Goal: Transaction & Acquisition: Purchase product/service

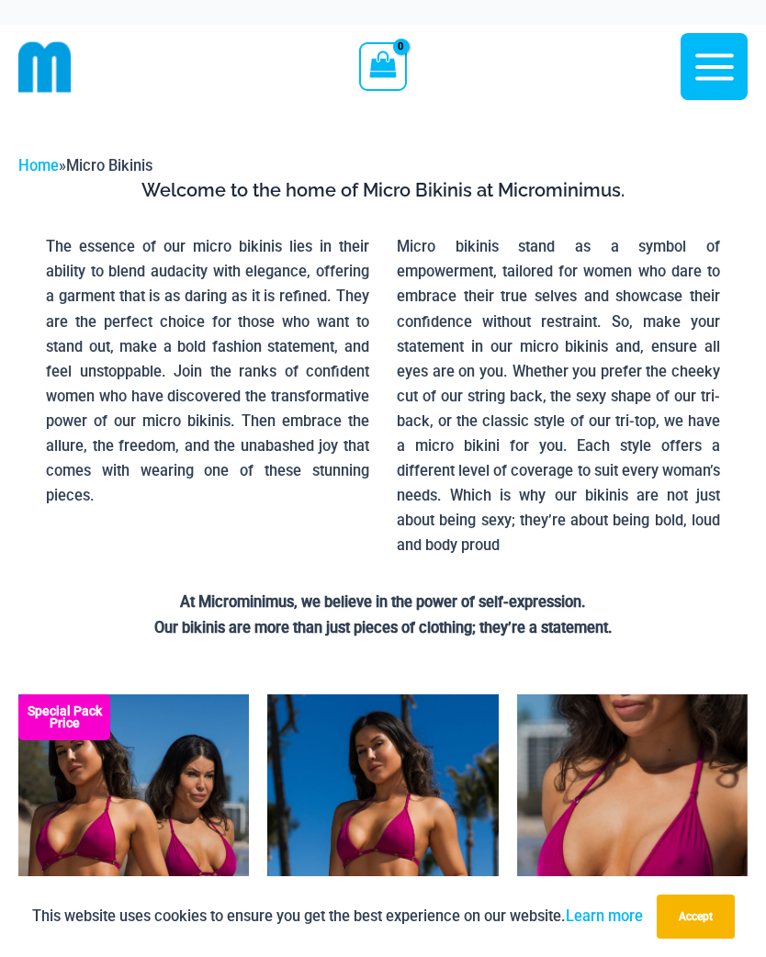
click at [707, 919] on button "Accept" at bounding box center [696, 917] width 78 height 44
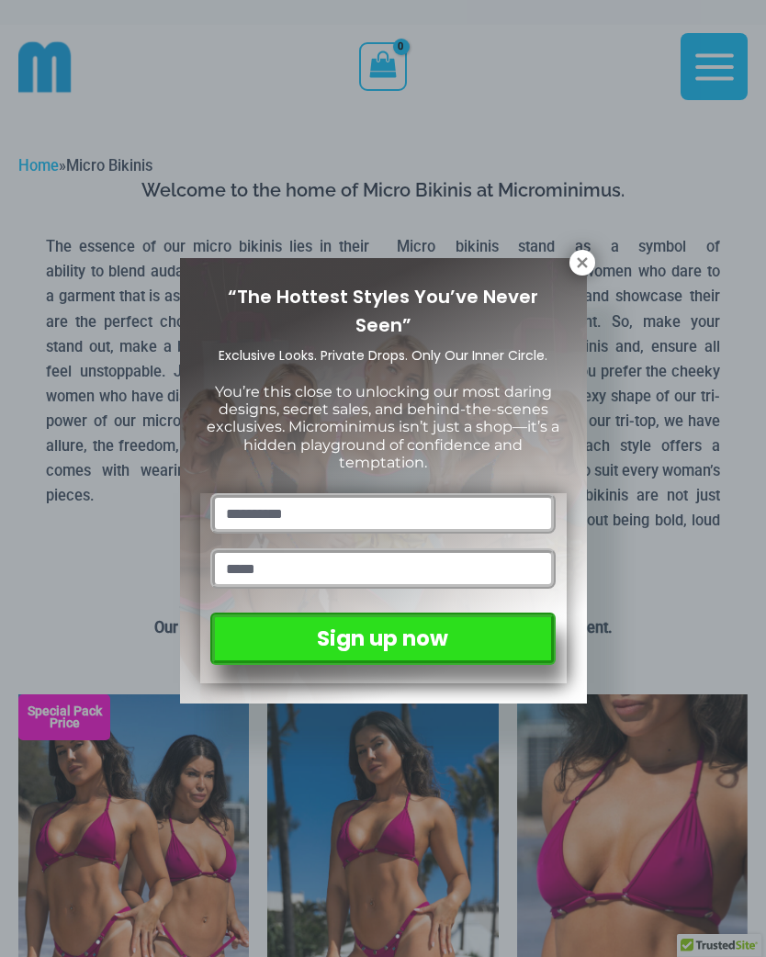
click at [575, 261] on icon at bounding box center [582, 262] width 17 height 17
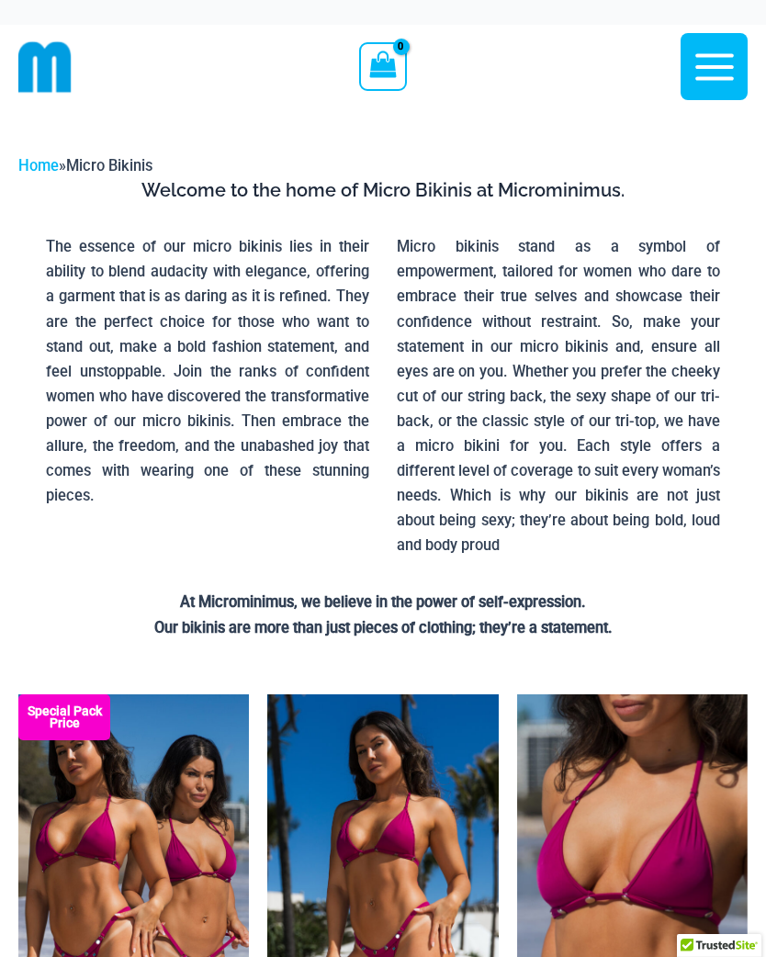
click at [40, 161] on link "Home" at bounding box center [38, 165] width 40 height 17
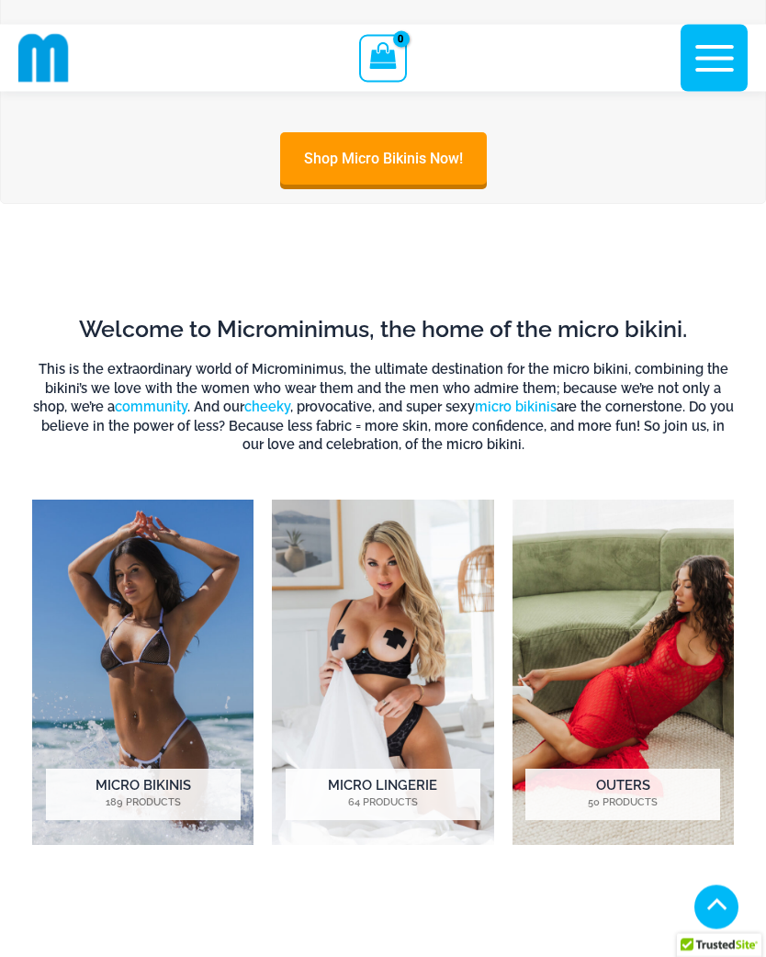
scroll to position [604, 0]
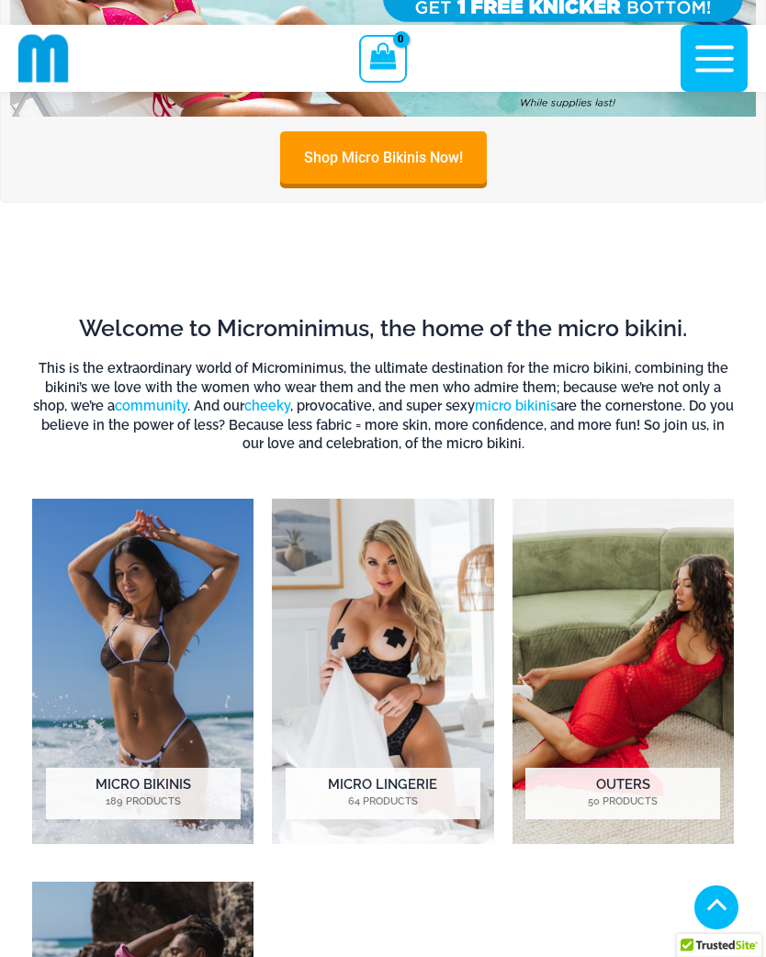
click at [387, 719] on img "Visit product category Micro Lingerie" at bounding box center [382, 671] width 221 height 344
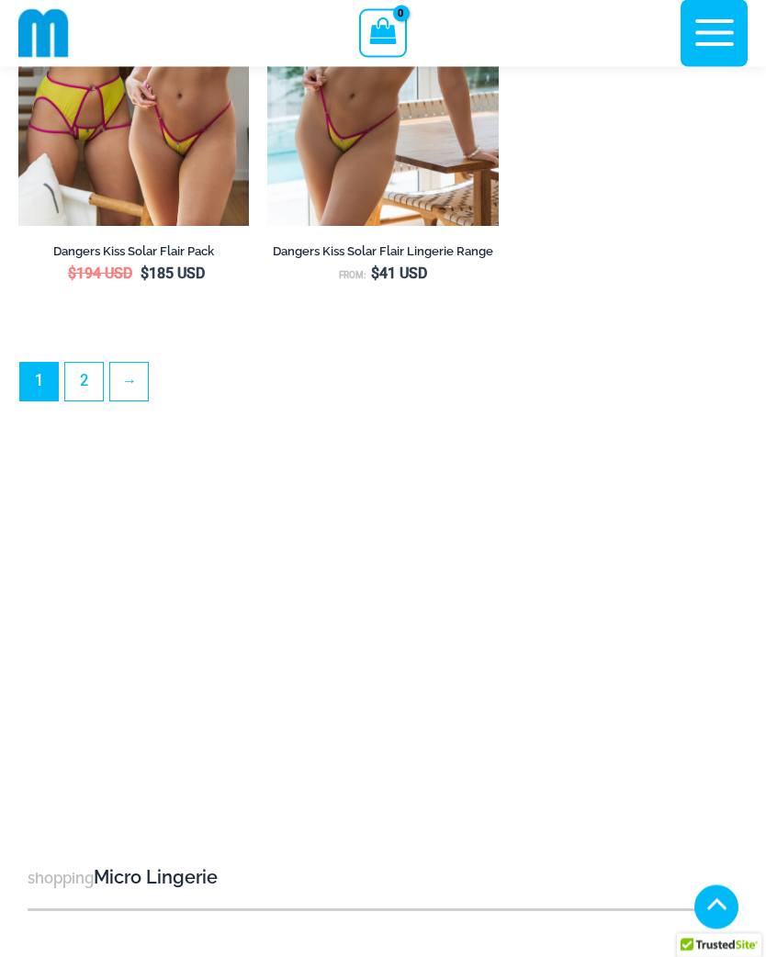
scroll to position [5443, 0]
click at [89, 377] on link "2" at bounding box center [84, 382] width 38 height 38
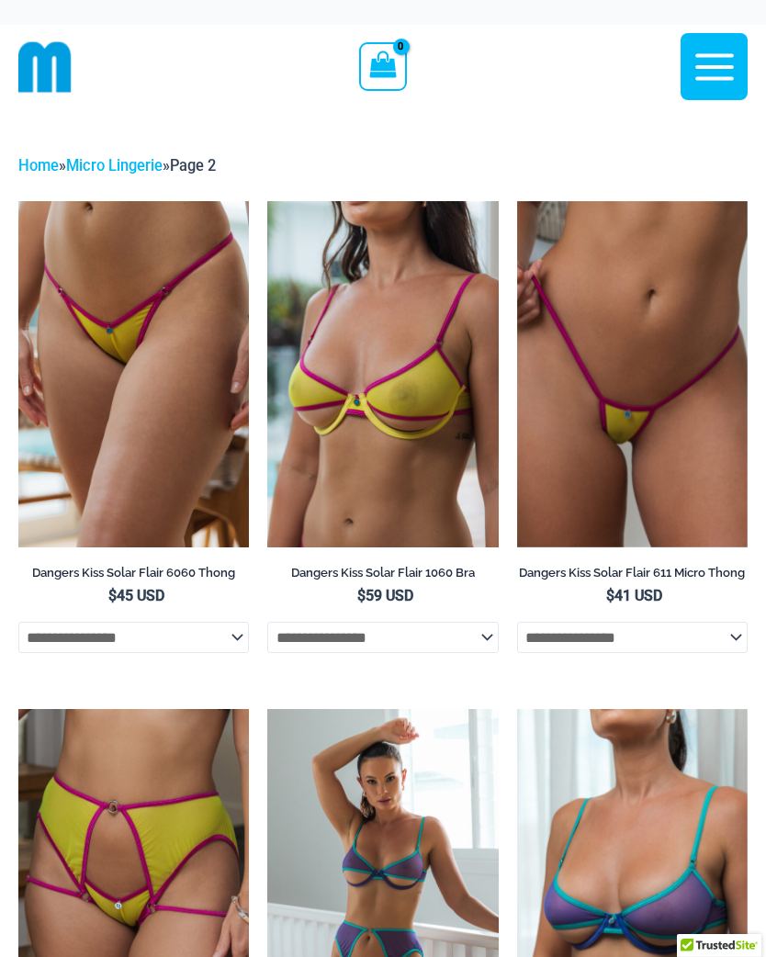
click at [517, 201] on img at bounding box center [517, 201] width 0 height 0
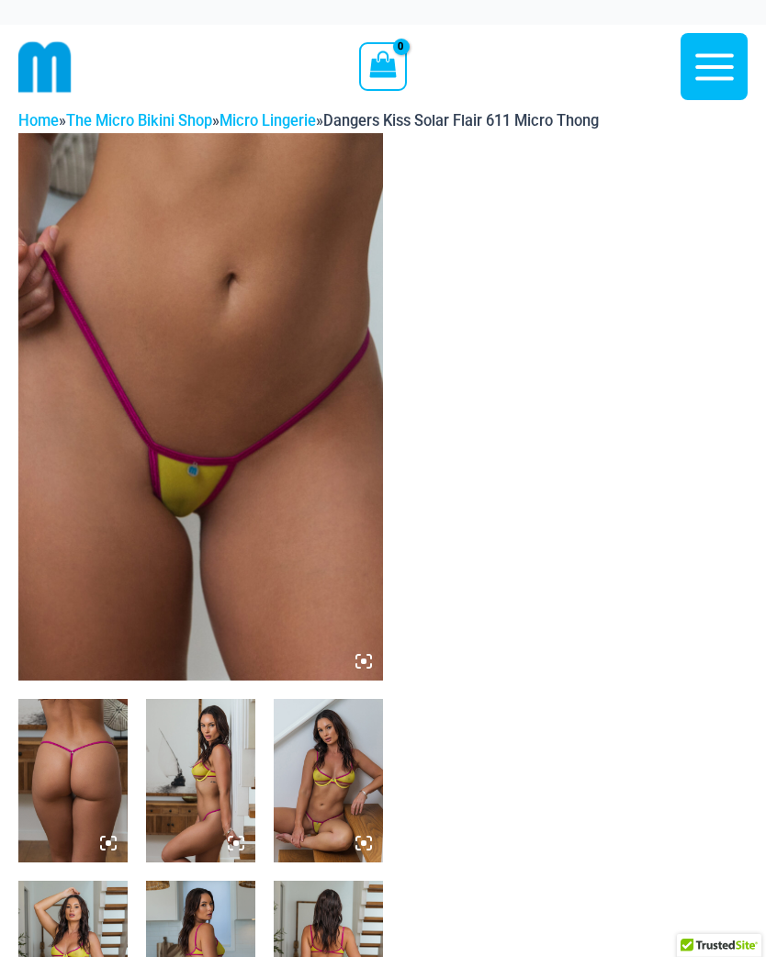
click at [365, 651] on img at bounding box center [200, 406] width 365 height 547
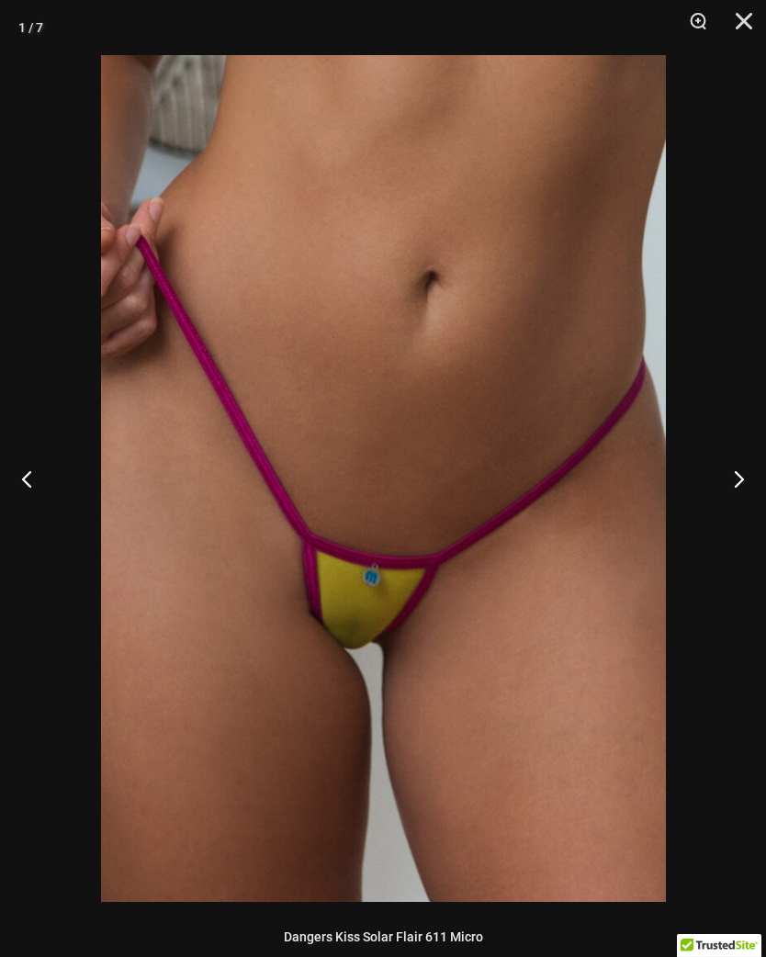
click at [733, 471] on button "Next" at bounding box center [731, 479] width 69 height 92
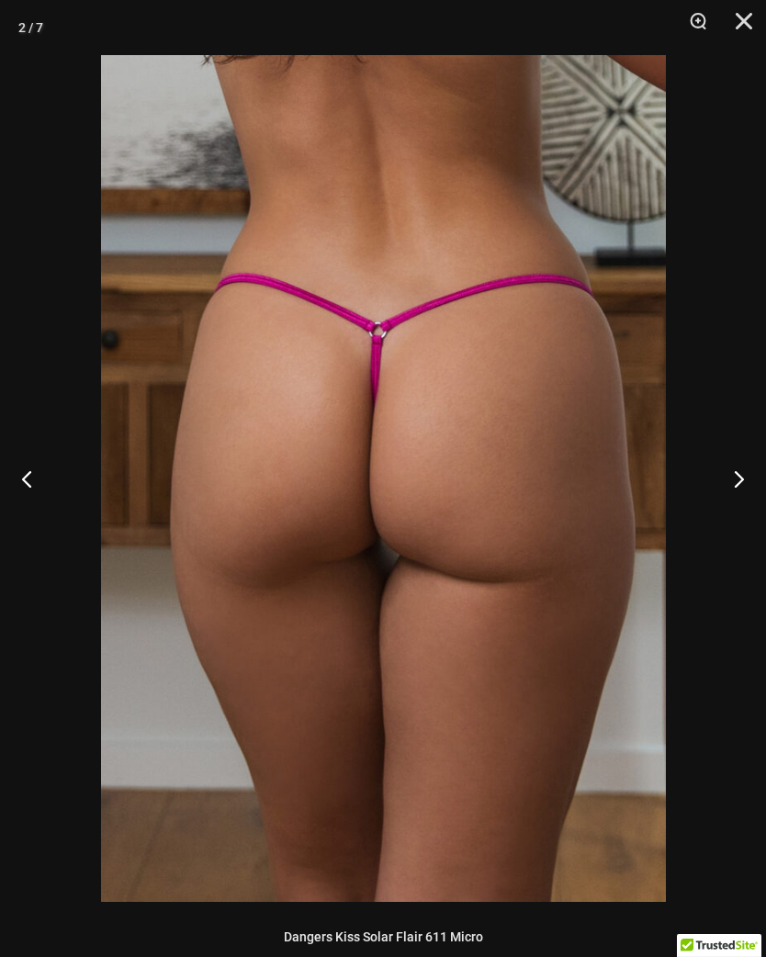
click at [724, 473] on button "Next" at bounding box center [731, 479] width 69 height 92
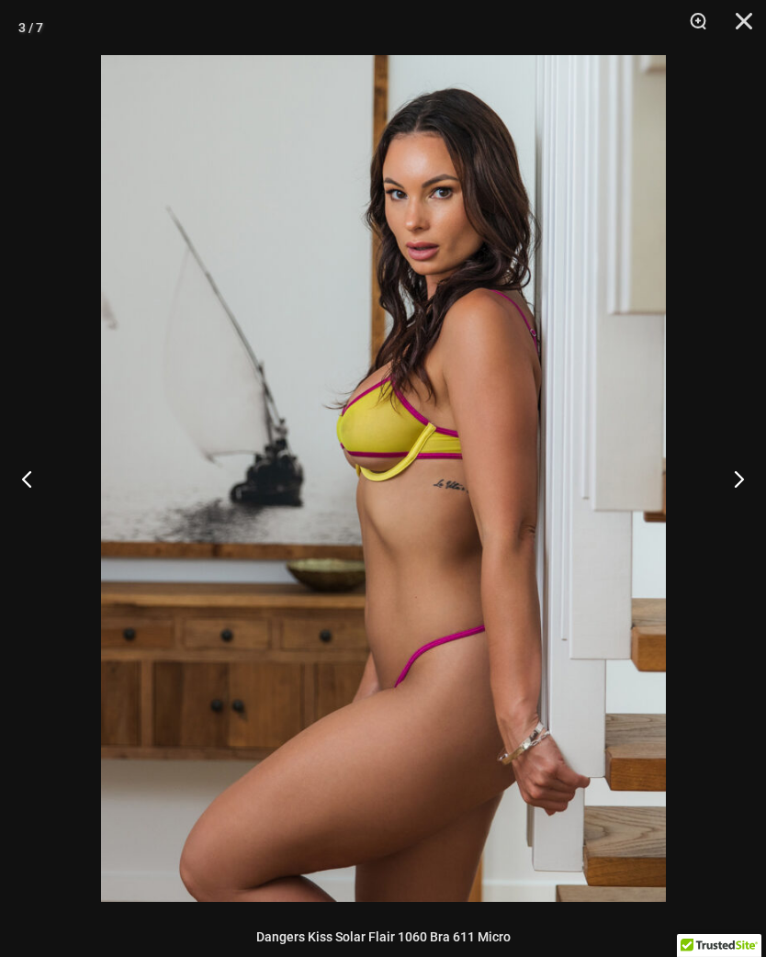
click at [727, 473] on button "Next" at bounding box center [731, 479] width 69 height 92
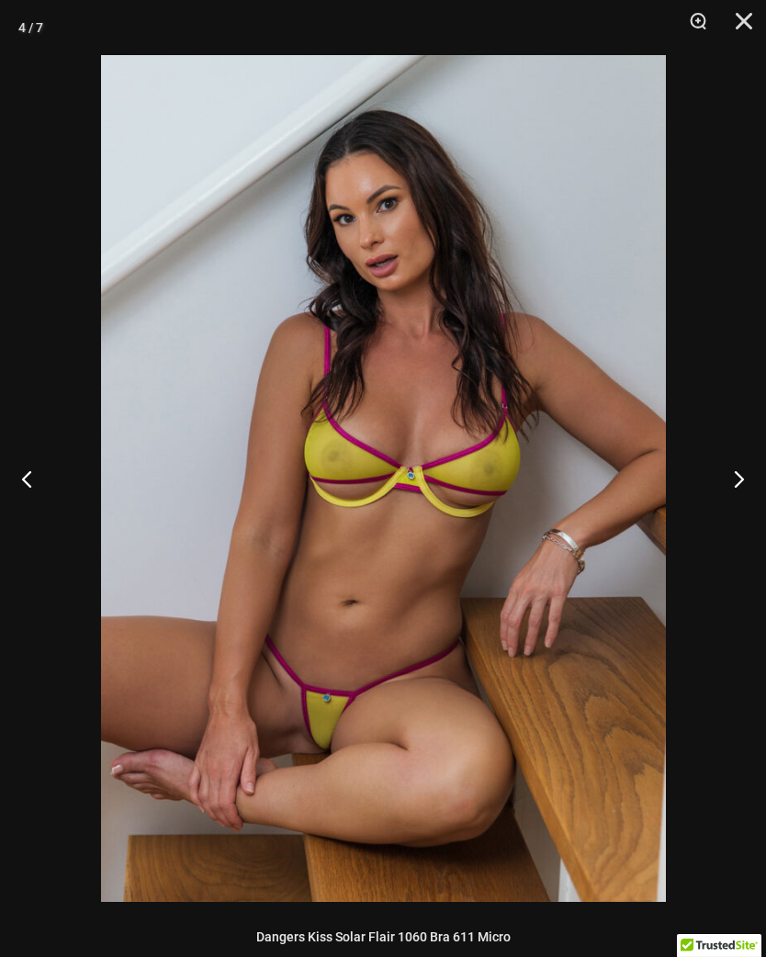
click at [720, 474] on button "Next" at bounding box center [731, 479] width 69 height 92
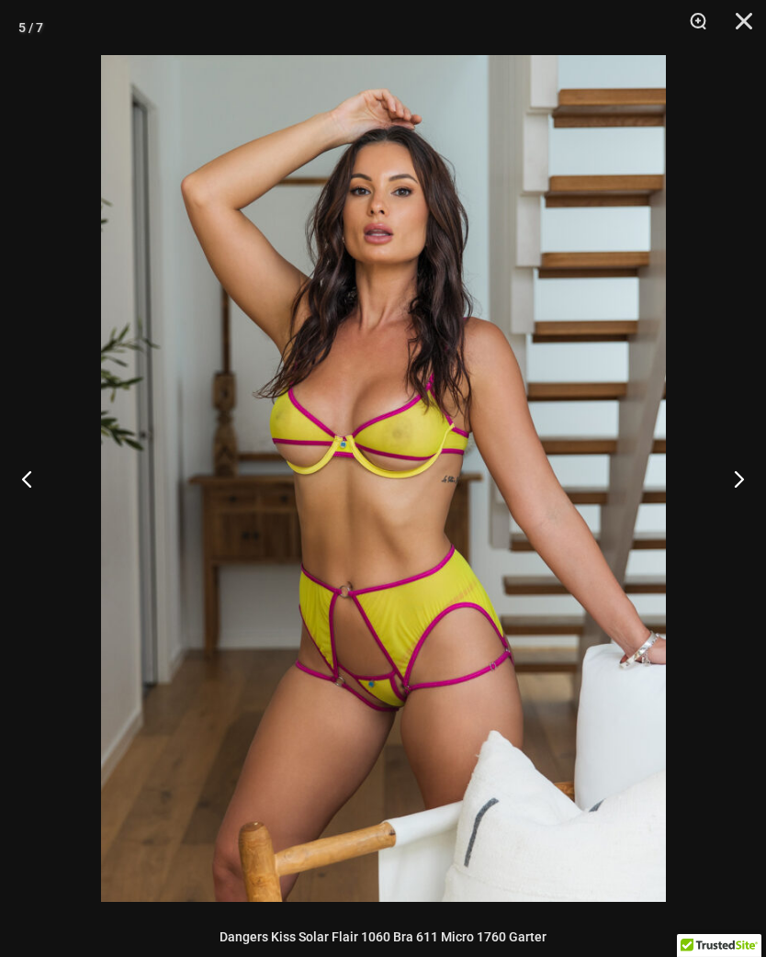
click at [719, 474] on button "Next" at bounding box center [731, 479] width 69 height 92
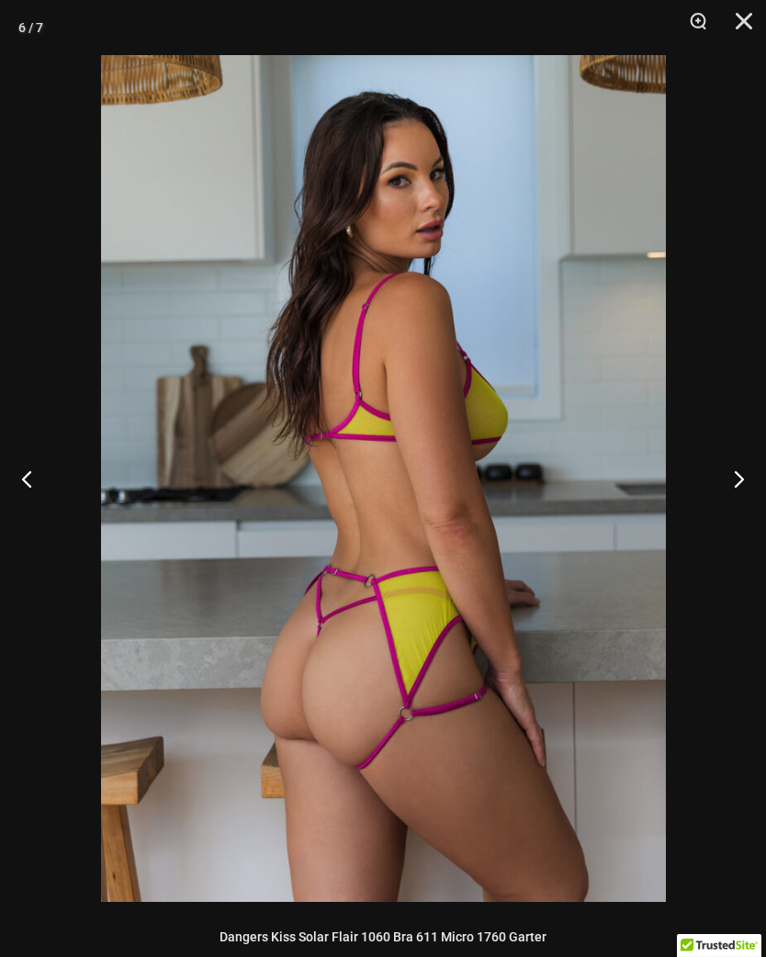
click at [718, 472] on button "Next" at bounding box center [731, 479] width 69 height 92
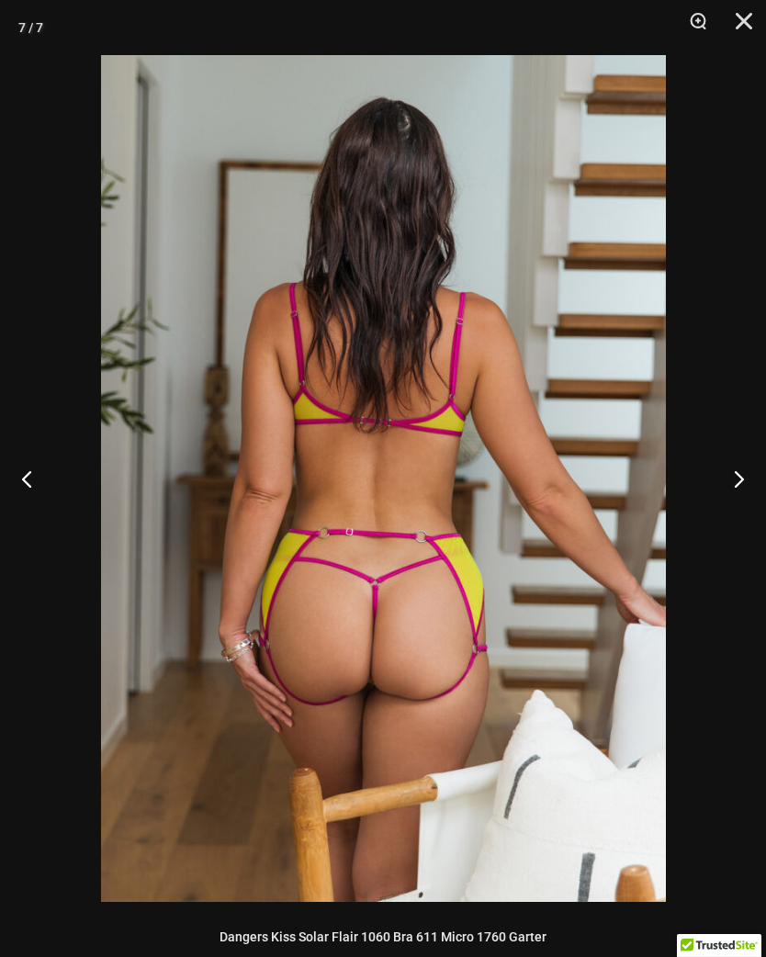
click at [741, 18] on button "Close" at bounding box center [738, 27] width 46 height 55
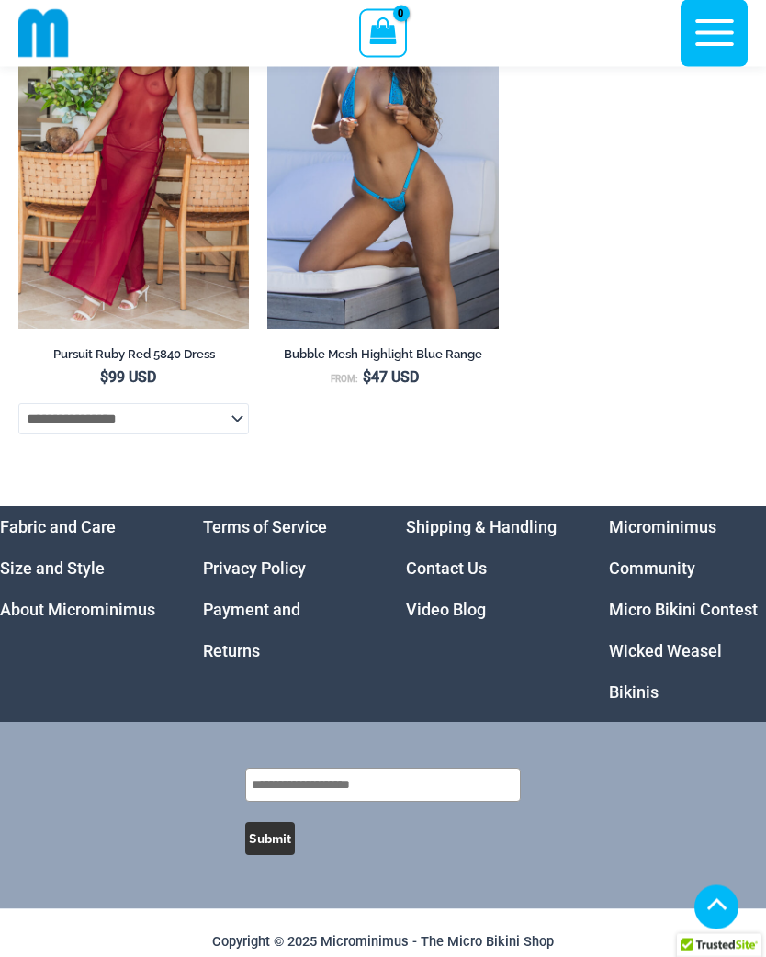
scroll to position [6917, 0]
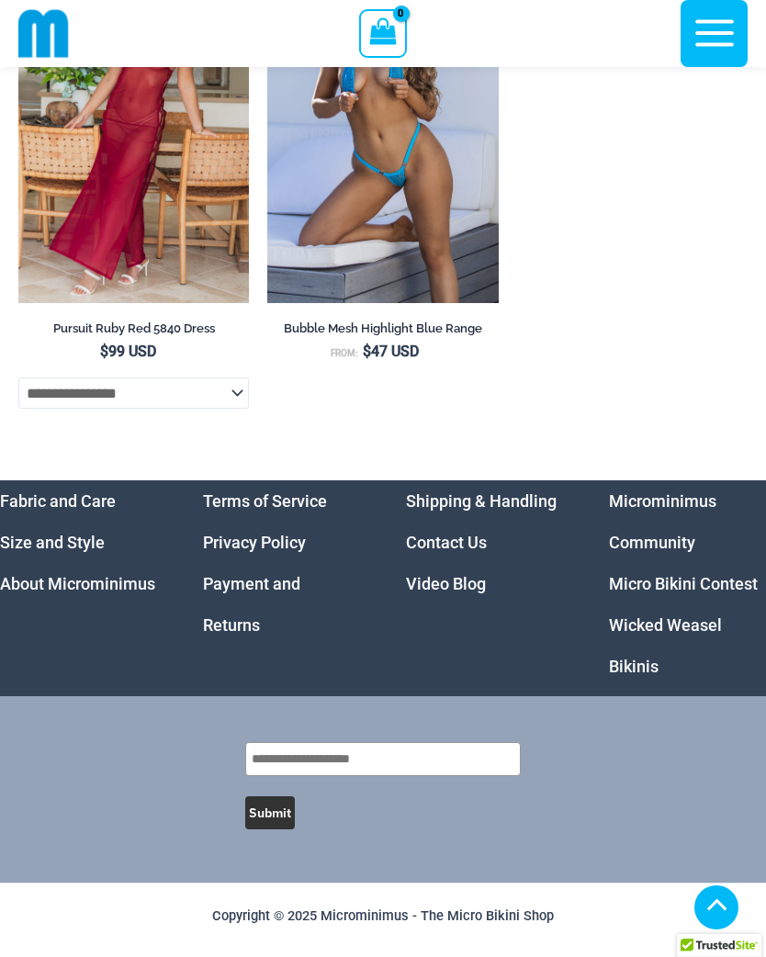
click at [692, 525] on link "Microminimus Community" at bounding box center [662, 521] width 107 height 61
